Goal: Task Accomplishment & Management: Manage account settings

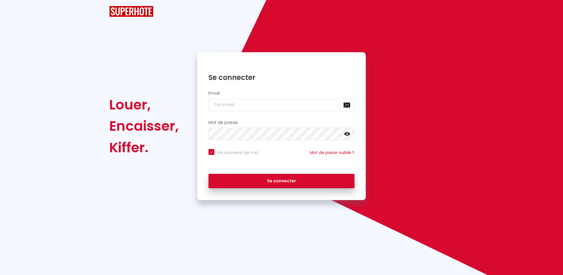
checkbox input "true"
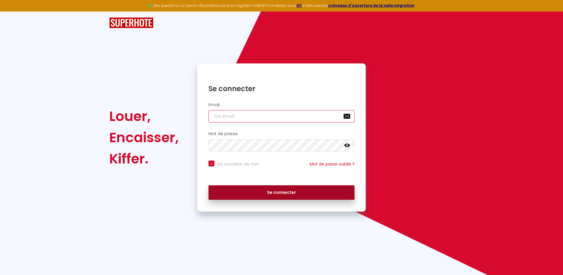
type input "[EMAIL_ADDRESS][DOMAIN_NAME]"
click at [283, 193] on button "Se connecter" at bounding box center [282, 192] width 146 height 15
checkbox input "true"
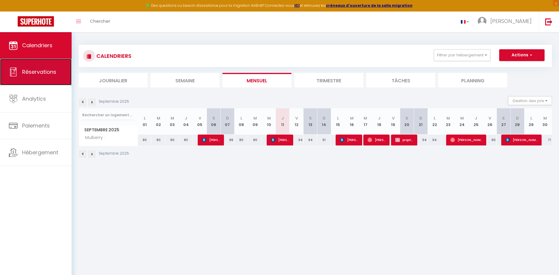
click at [40, 74] on span "Réservations" at bounding box center [39, 71] width 34 height 7
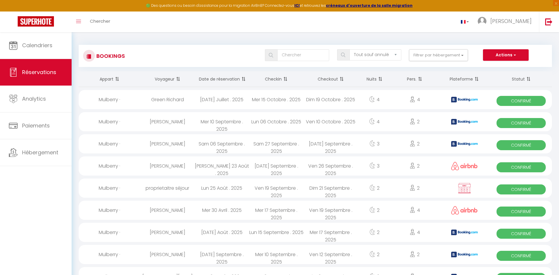
click at [220, 85] on th "Date de réservation" at bounding box center [221, 79] width 54 height 16
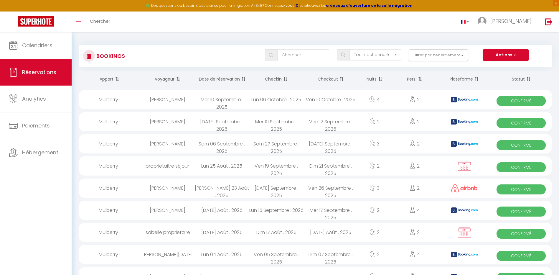
click at [222, 79] on th "Date de réservation" at bounding box center [221, 79] width 54 height 16
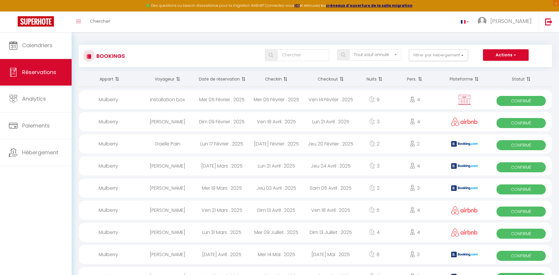
click at [223, 79] on th "Date de réservation" at bounding box center [221, 79] width 54 height 16
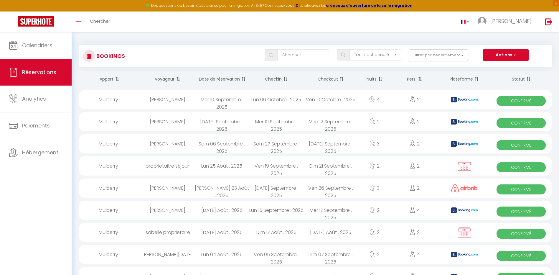
click at [222, 81] on th "Date de réservation" at bounding box center [221, 79] width 54 height 16
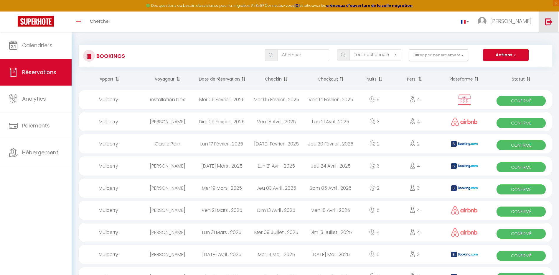
click at [549, 20] on img at bounding box center [548, 21] width 7 height 7
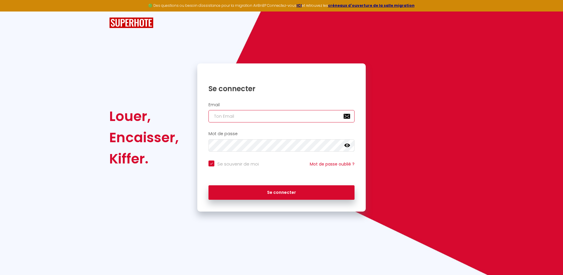
type input "[EMAIL_ADDRESS][DOMAIN_NAME]"
checkbox input "true"
